Goal: Transaction & Acquisition: Book appointment/travel/reservation

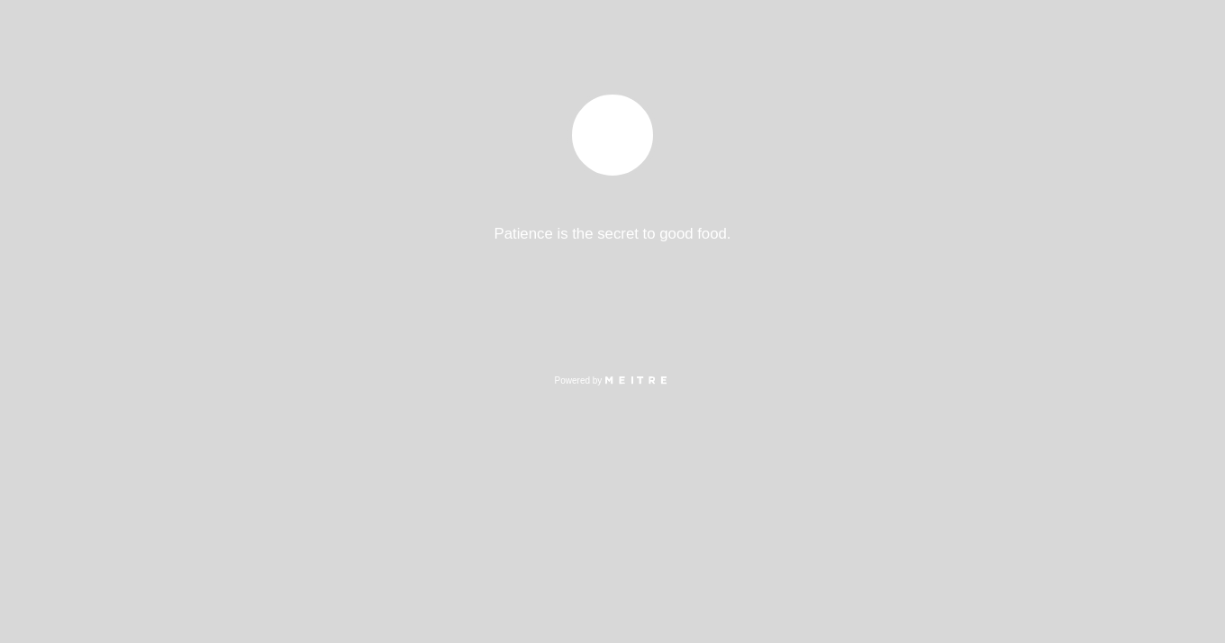
select select "es"
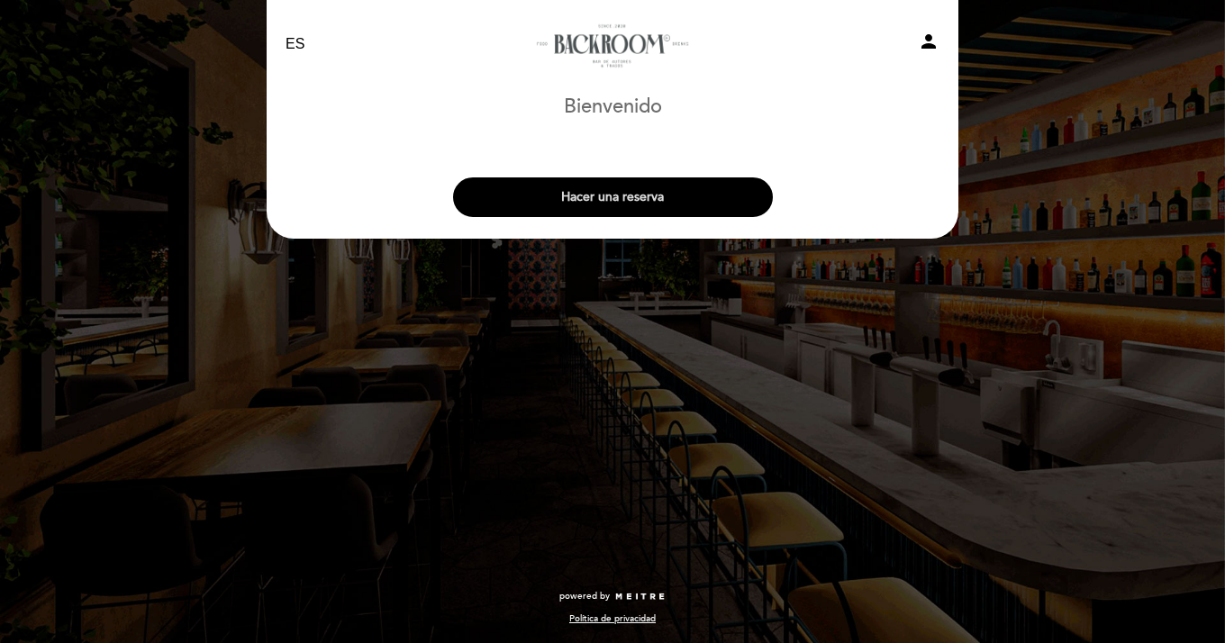
click at [607, 207] on button "Hacer una reserva" at bounding box center [613, 197] width 320 height 40
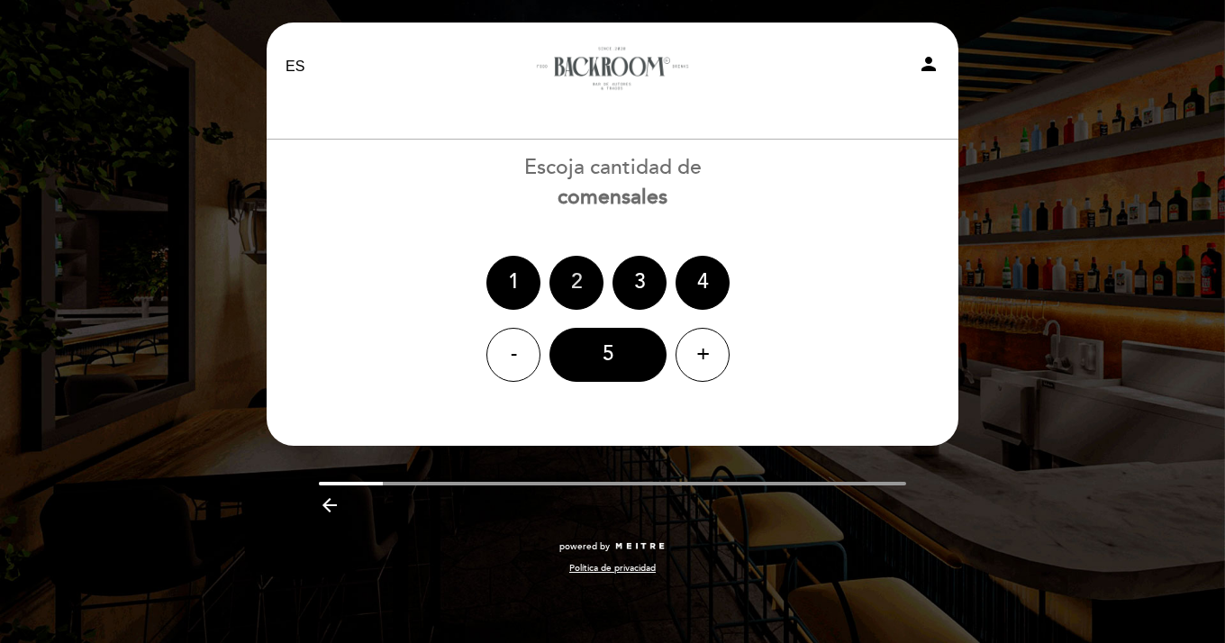
click at [576, 277] on div "2" at bounding box center [576, 283] width 54 height 54
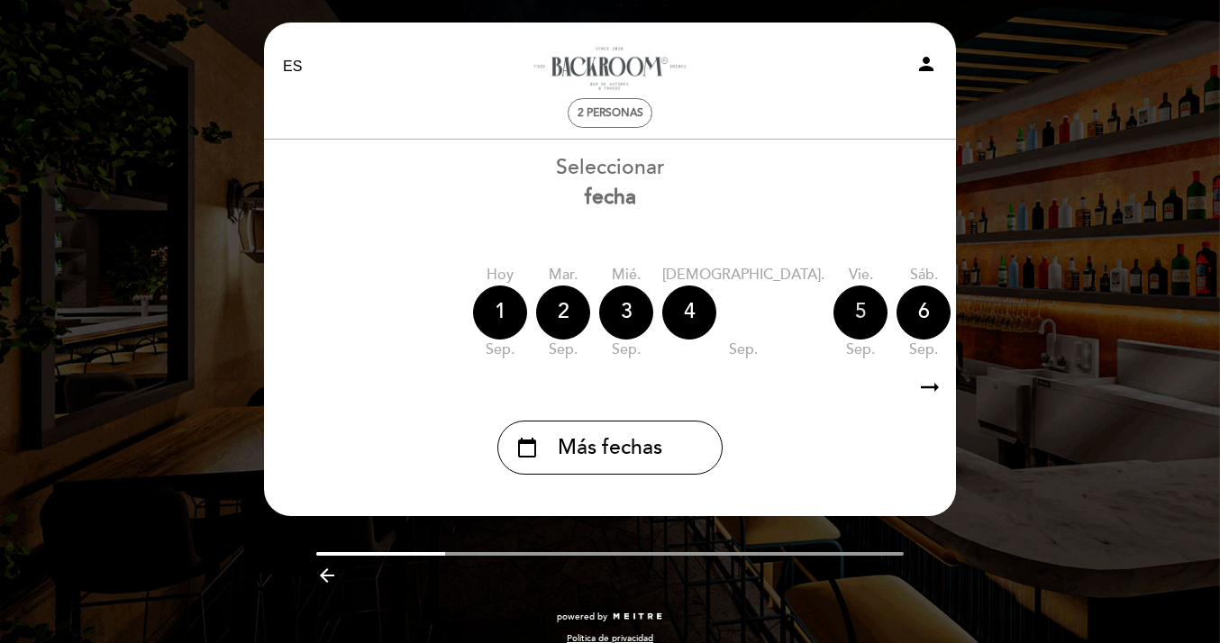
click at [833, 309] on div "5" at bounding box center [860, 313] width 54 height 54
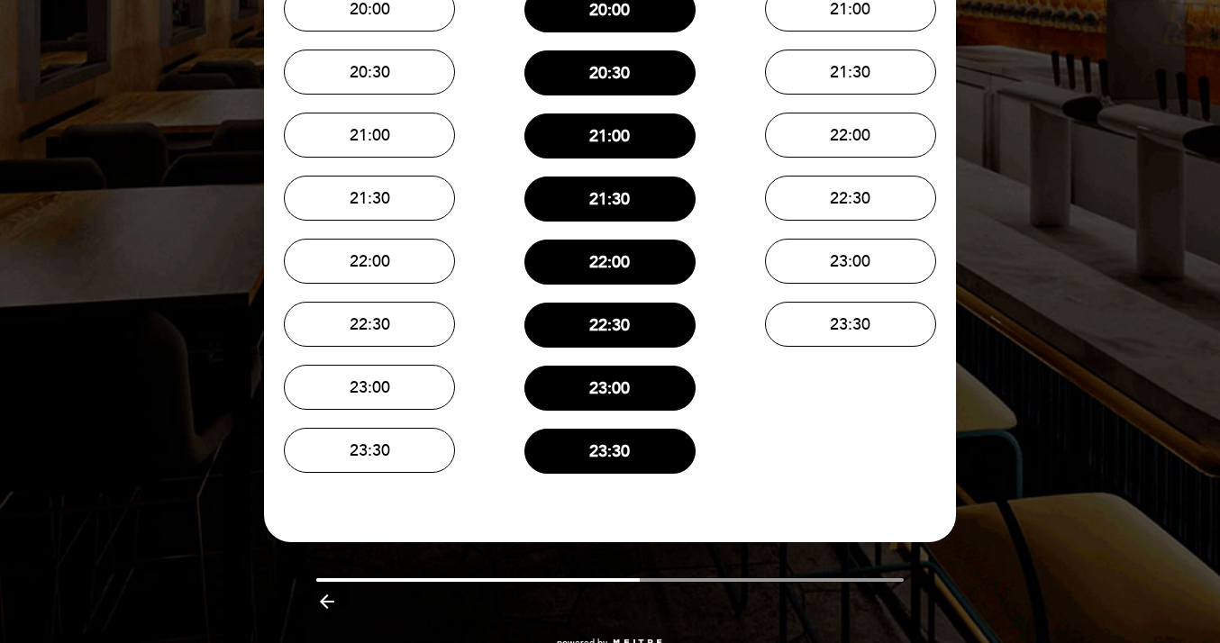
scroll to position [568, 0]
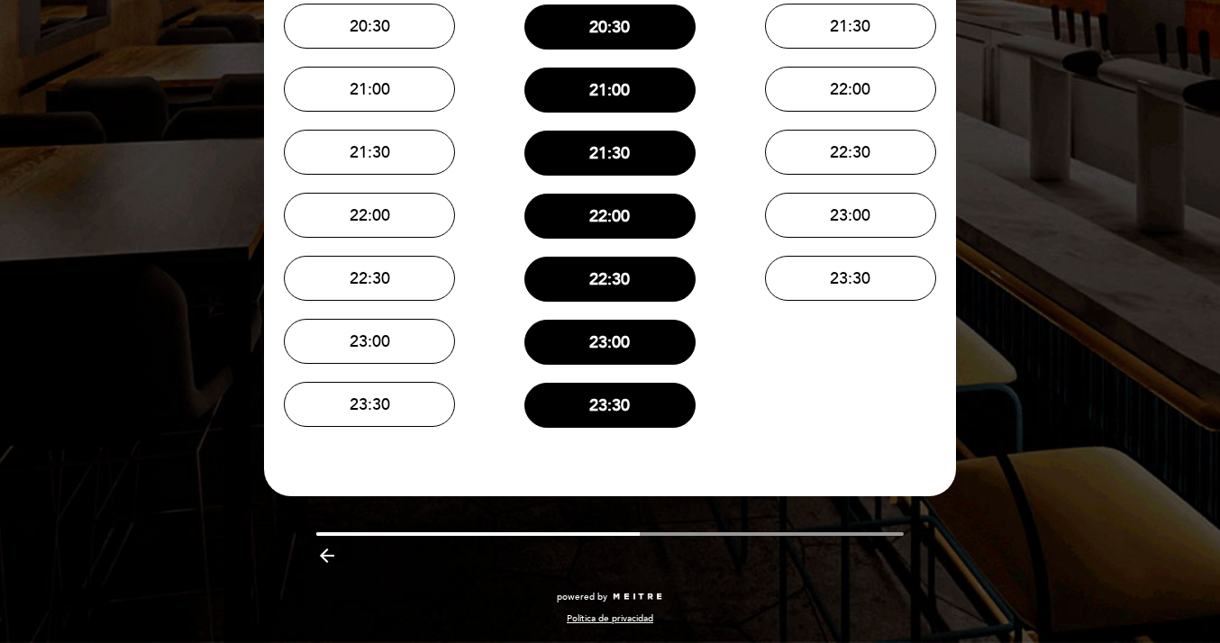
click at [1026, 353] on div "EN ES PT Backroom Bar - [GEOGRAPHIC_DATA] person 2 personas vie. 5, sep. Cena […" at bounding box center [610, 37] width 1220 height 1211
click at [303, 556] on div "arrow_backward" at bounding box center [609, 554] width 719 height 37
click at [210, 354] on div "EN ES PT Backroom Bar - [GEOGRAPHIC_DATA] person 2 personas vie. 5, sep. Cena […" at bounding box center [610, 37] width 1220 height 1211
click at [961, 158] on div "EN ES PT Backroom Bar - [GEOGRAPHIC_DATA] person 2 personas vie. 5, sep. Cena […" at bounding box center [609, 48] width 719 height 1189
click at [82, 76] on div "EN ES PT Backroom Bar - [GEOGRAPHIC_DATA] person 2 personas vie. 5, sep. Cena […" at bounding box center [610, 37] width 1220 height 1211
